Goal: Information Seeking & Learning: Find specific fact

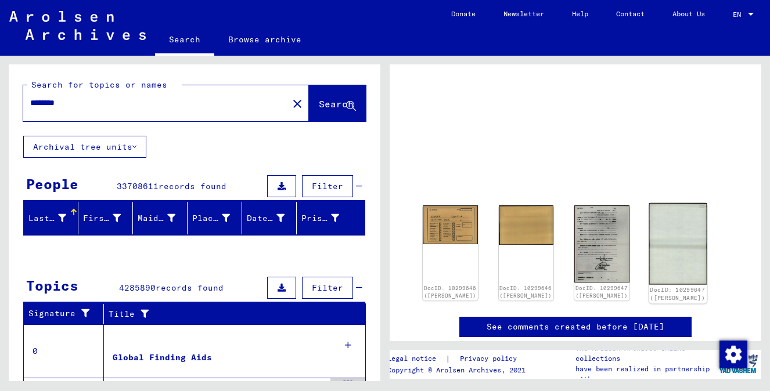
click at [659, 242] on img at bounding box center [676, 244] width 57 height 82
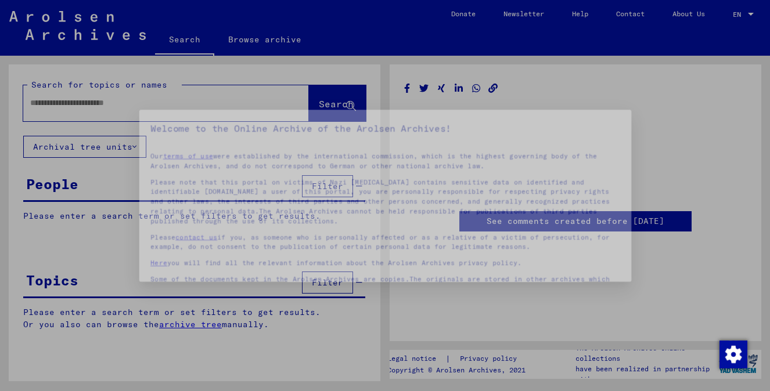
type input "********"
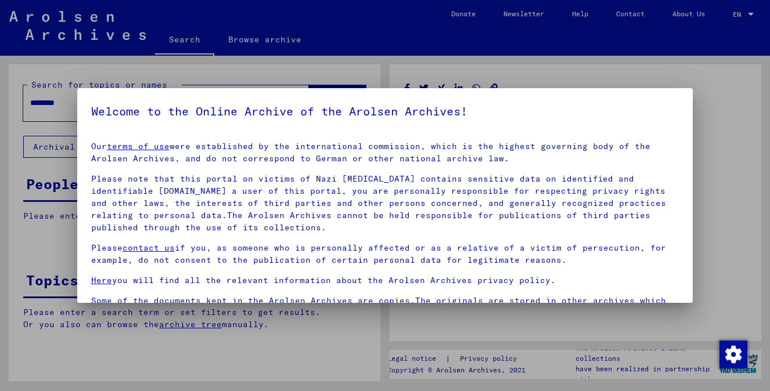
click at [760, 180] on div at bounding box center [385, 195] width 770 height 391
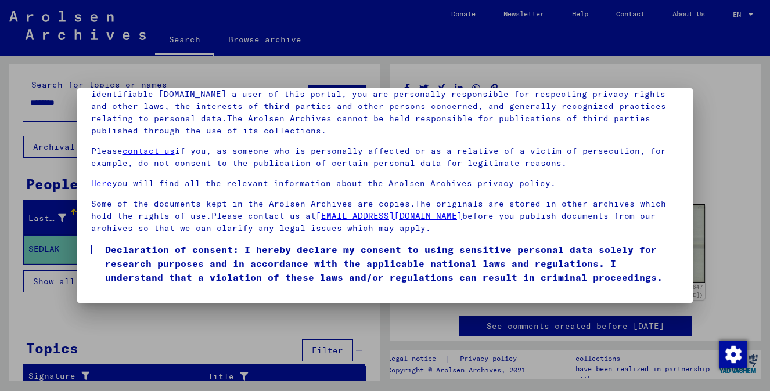
scroll to position [22, 0]
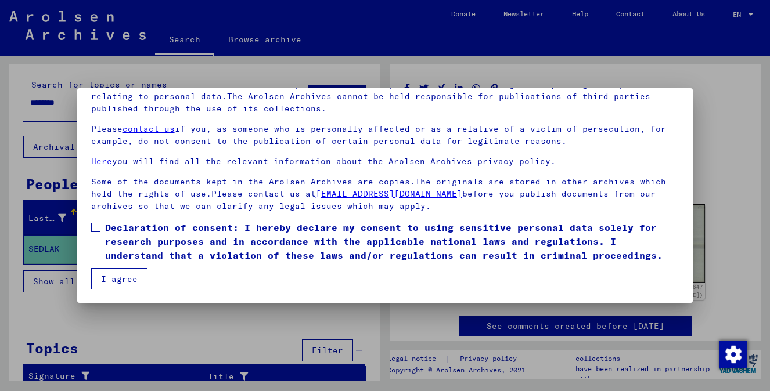
click at [90, 223] on mat-dialog-content "Our terms of use were established by the international commission, which is the…" at bounding box center [385, 162] width 616 height 254
click at [92, 229] on span at bounding box center [95, 227] width 9 height 9
click at [121, 273] on button "I agree" at bounding box center [119, 279] width 56 height 22
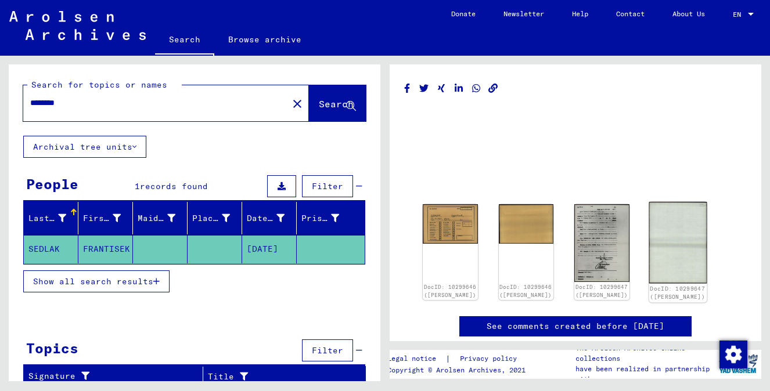
click at [673, 231] on img at bounding box center [676, 243] width 57 height 82
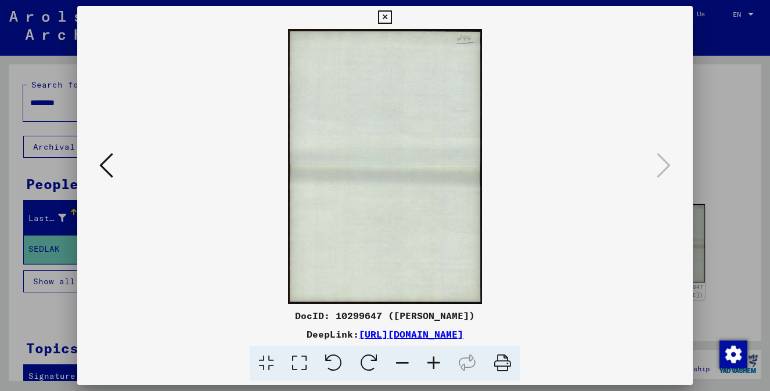
click at [104, 171] on icon at bounding box center [106, 165] width 14 height 28
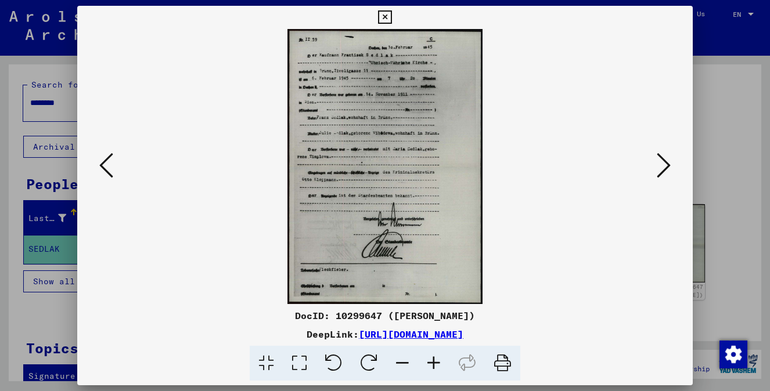
click at [104, 171] on icon at bounding box center [106, 165] width 14 height 28
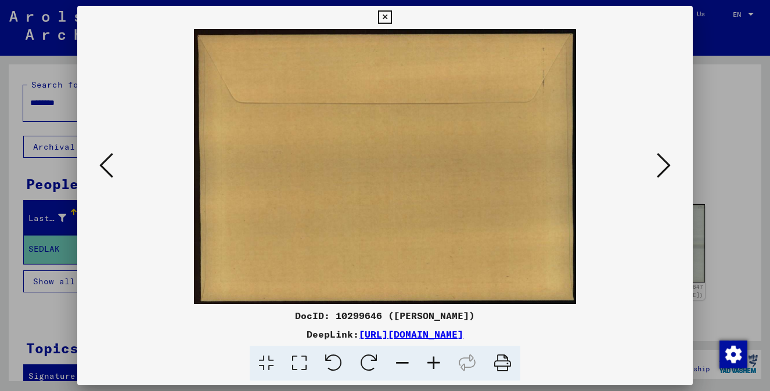
click at [104, 171] on icon at bounding box center [106, 165] width 14 height 28
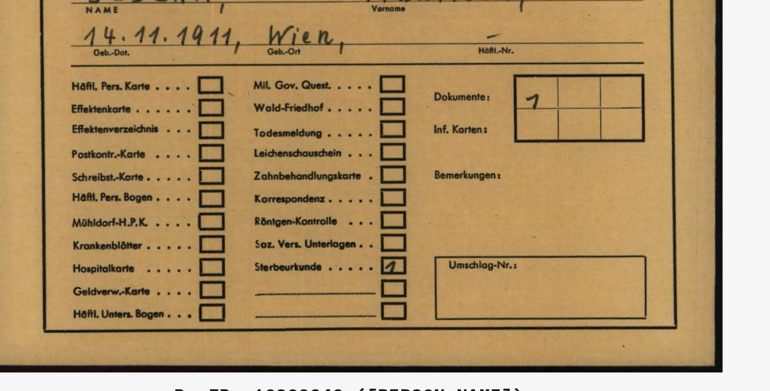
drag, startPoint x: 432, startPoint y: 203, endPoint x: 427, endPoint y: 221, distance: 19.3
click at [427, 221] on img at bounding box center [385, 166] width 537 height 275
